Goal: Transaction & Acquisition: Purchase product/service

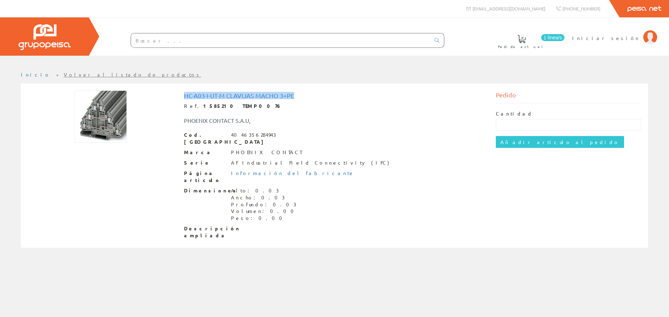
drag, startPoint x: 295, startPoint y: 95, endPoint x: 174, endPoint y: 94, distance: 121.3
click at [174, 94] on div "HC-A03-I-UT-M Clavijas macho 3+pe Ref. 1585210 TEMP0076 PHOENIX CONTACT S.A.U, …" at bounding box center [335, 167] width 624 height 152
copy div "HC-A03-I-UT-M Clavijas macho 3+pe"
click at [183, 38] on input "text" at bounding box center [280, 40] width 299 height 14
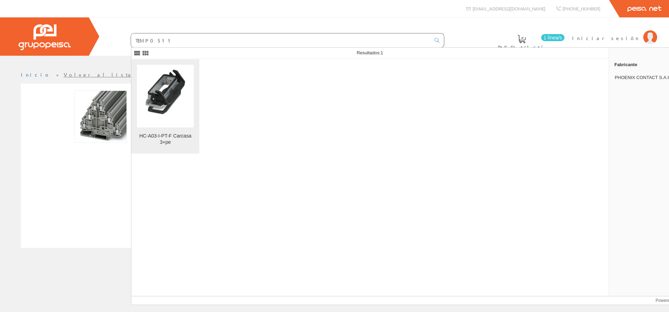
type input "TEMP0511"
click at [172, 103] on figure at bounding box center [165, 96] width 57 height 63
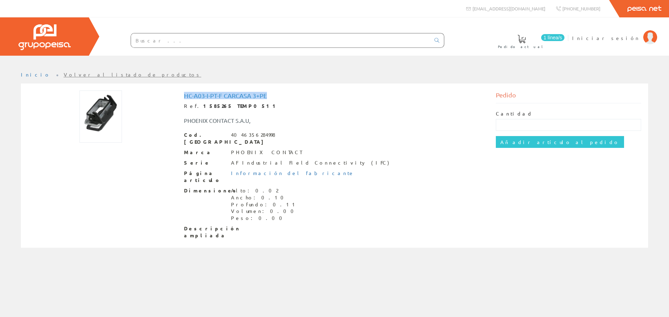
drag, startPoint x: 275, startPoint y: 95, endPoint x: 173, endPoint y: 94, distance: 102.4
click at [173, 94] on div "HC-A03-I-PT-F Carcasa 3+pe Ref. 1585265 TEMP0511 PHOENIX CONTACT S.A.U, Cod. Ba…" at bounding box center [335, 167] width 624 height 152
copy div "HC-A03-I-PT-F Carcasa 3+pe"
click at [188, 45] on input "text" at bounding box center [280, 40] width 299 height 14
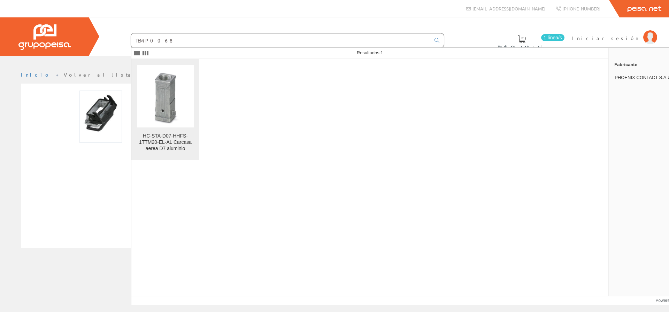
type input "TEMP0068"
click at [185, 145] on div "HC-STA-D07-HHFS-1TTM20-EL-AL Carcasa aerea D7 aluminio" at bounding box center [165, 142] width 57 height 19
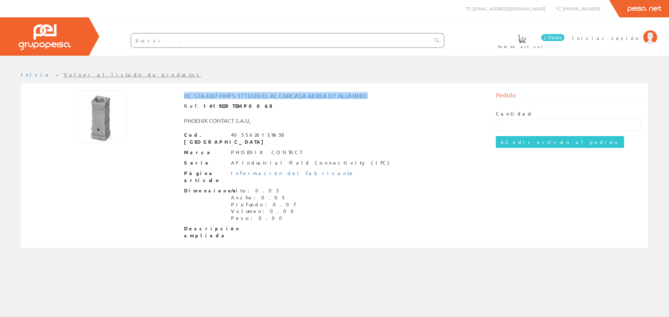
drag, startPoint x: 372, startPoint y: 94, endPoint x: 182, endPoint y: 98, distance: 189.6
click at [182, 98] on div "HC-STA-D07-HHFS-1TTM20-EL-AL Carcasa aerea D7 aluminio Ref. 1419229 TEMP0068 PH…" at bounding box center [335, 167] width 312 height 152
copy h1 "HC-STA-D07-HHFS-1TTM20-EL-AL Carcasa aerea D7 aluminio"
click at [184, 38] on input "text" at bounding box center [280, 40] width 299 height 14
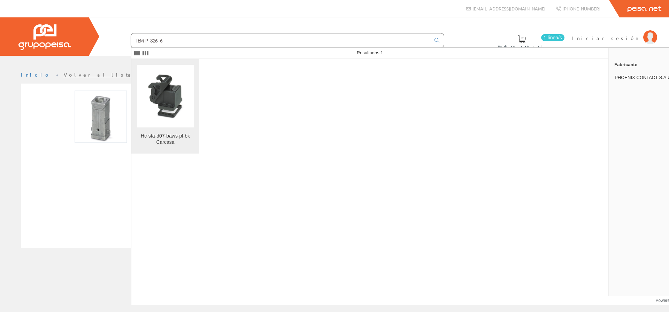
type input "TEMP8266"
click at [188, 134] on div "Hc-sta-d07-baws-pl-bk Carcasa" at bounding box center [165, 139] width 57 height 13
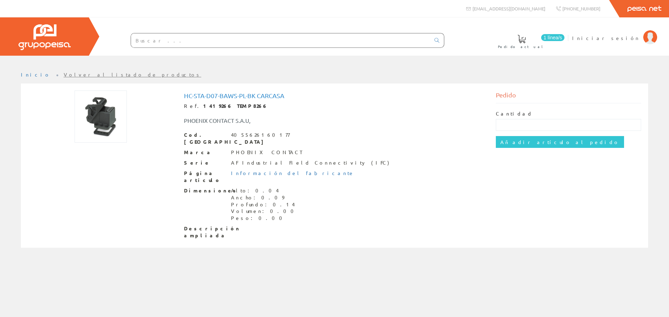
click at [288, 92] on h1 "Hc-sta-d07-baws-pl-bk Carcasa" at bounding box center [334, 95] width 301 height 7
drag, startPoint x: 287, startPoint y: 97, endPoint x: 185, endPoint y: 97, distance: 101.4
click at [185, 97] on h1 "Hc-sta-d07-baws-pl-bk Carcasa" at bounding box center [334, 95] width 301 height 7
copy h1 "Hc-sta-d07-baws-pl-bk Carcasa"
click at [212, 37] on input "text" at bounding box center [280, 40] width 299 height 14
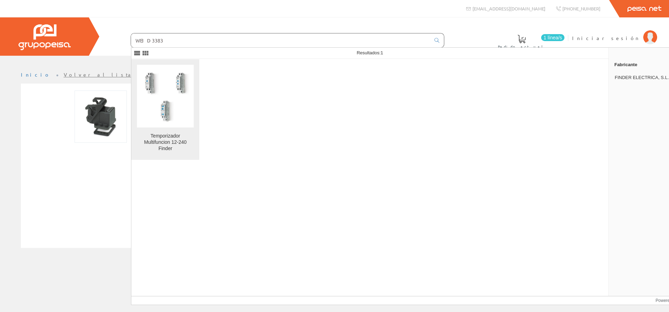
type input "WEID3383"
click at [179, 90] on img at bounding box center [165, 96] width 57 height 57
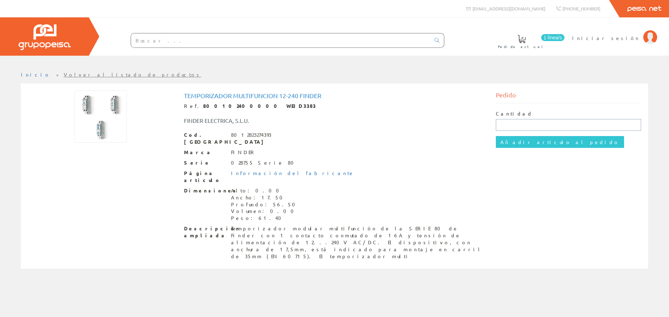
click at [514, 129] on input "text" at bounding box center [569, 125] width 146 height 12
type input "1"
click at [532, 143] on input "Añadir artículo al pedido" at bounding box center [560, 142] width 128 height 12
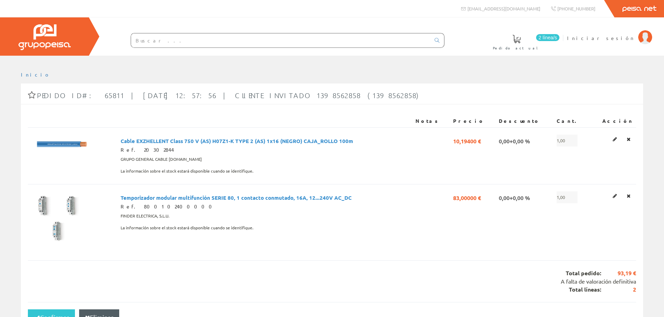
click at [151, 41] on input "text" at bounding box center [280, 40] width 299 height 14
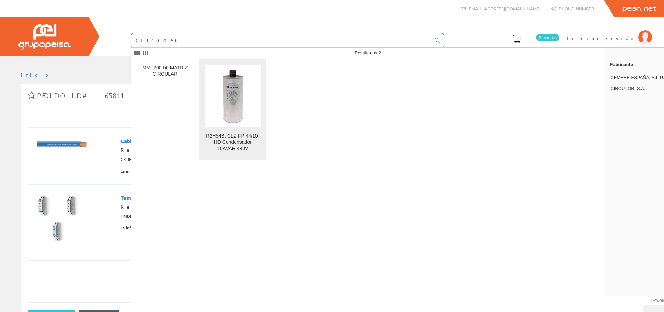
type input "CIRC0050"
click at [244, 144] on div "R2H54B. CLZ-FP 44/10-HD Condensador 10KVAR 440V" at bounding box center [233, 142] width 56 height 19
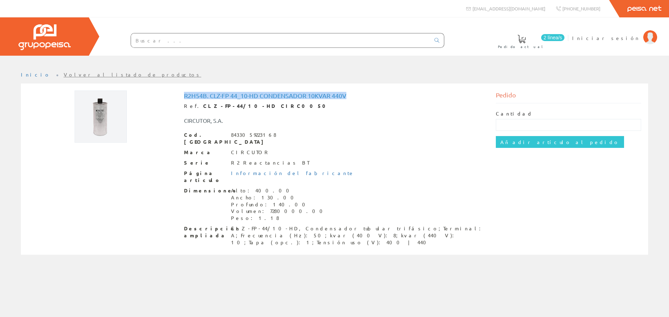
drag, startPoint x: 354, startPoint y: 97, endPoint x: 180, endPoint y: 97, distance: 173.2
click at [180, 97] on div "R2H54B. CLZ-FP 44_10-HD Condensador 10KVAR 440V Ref. CLZ-FP-44/10-HD CIRC0050 C…" at bounding box center [335, 170] width 312 height 159
copy h1 "R2H54B. CLZ-FP 44_10-HD Condensador 10KVAR 440V"
drag, startPoint x: 494, startPoint y: 121, endPoint x: 525, endPoint y: 128, distance: 32.2
click at [495, 121] on div "Pedido Cantidad Añadir artículo al pedido" at bounding box center [569, 125] width 156 height 69
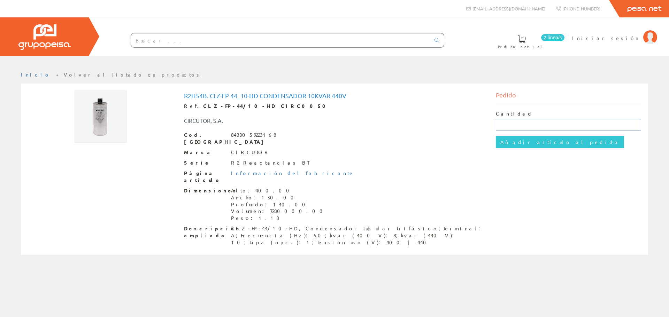
click at [527, 128] on input "text" at bounding box center [569, 125] width 146 height 12
type input "1"
click at [526, 147] on input "Añadir artículo al pedido" at bounding box center [560, 142] width 128 height 12
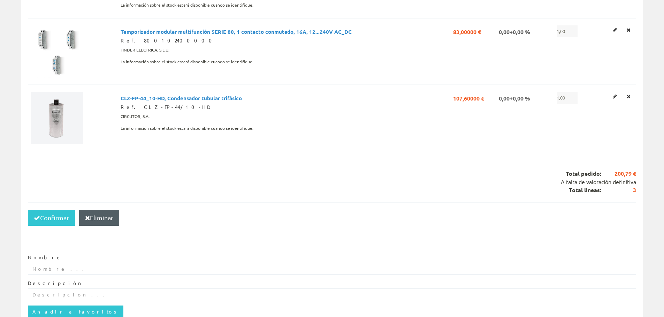
scroll to position [174, 0]
